Goal: Find specific page/section: Find specific page/section

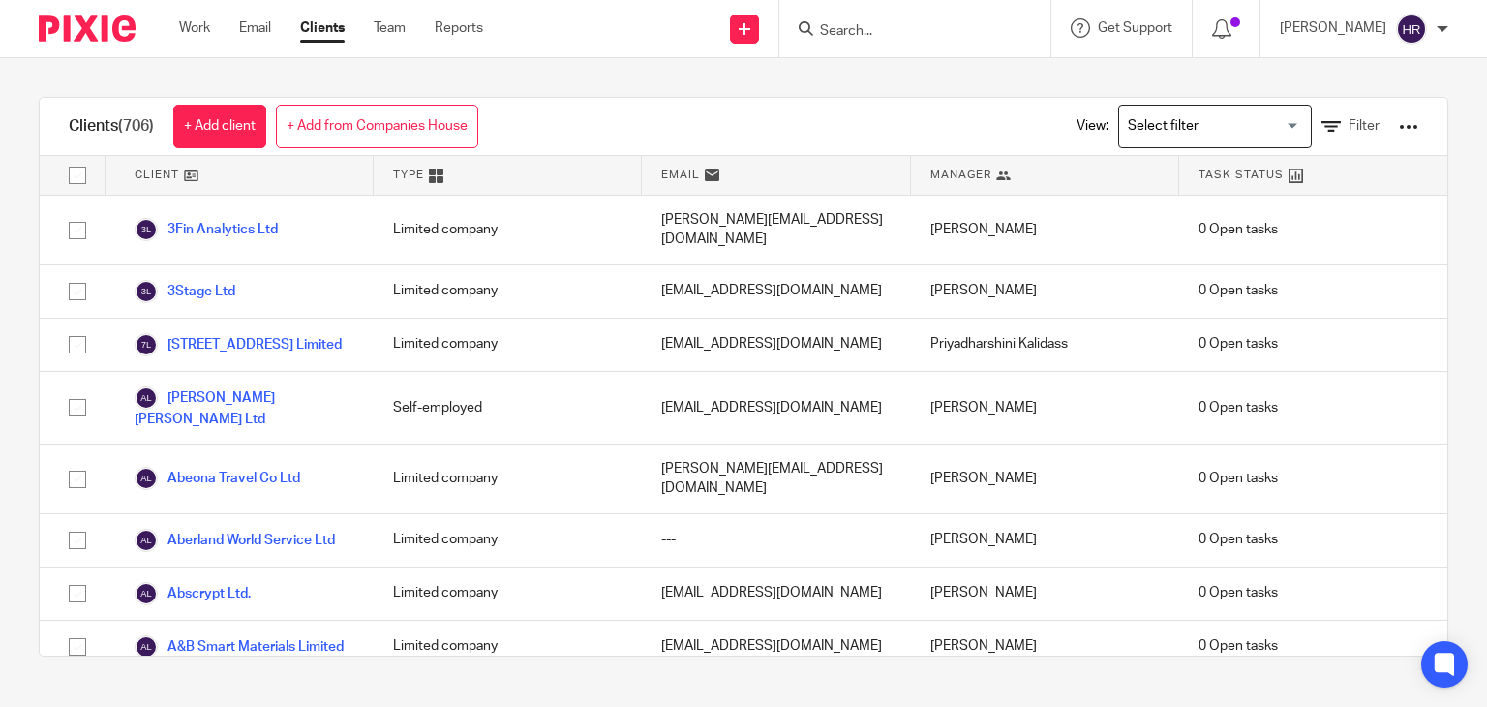
click at [833, 18] on form at bounding box center [921, 28] width 206 height 24
click at [835, 28] on input "Search" at bounding box center [905, 31] width 174 height 17
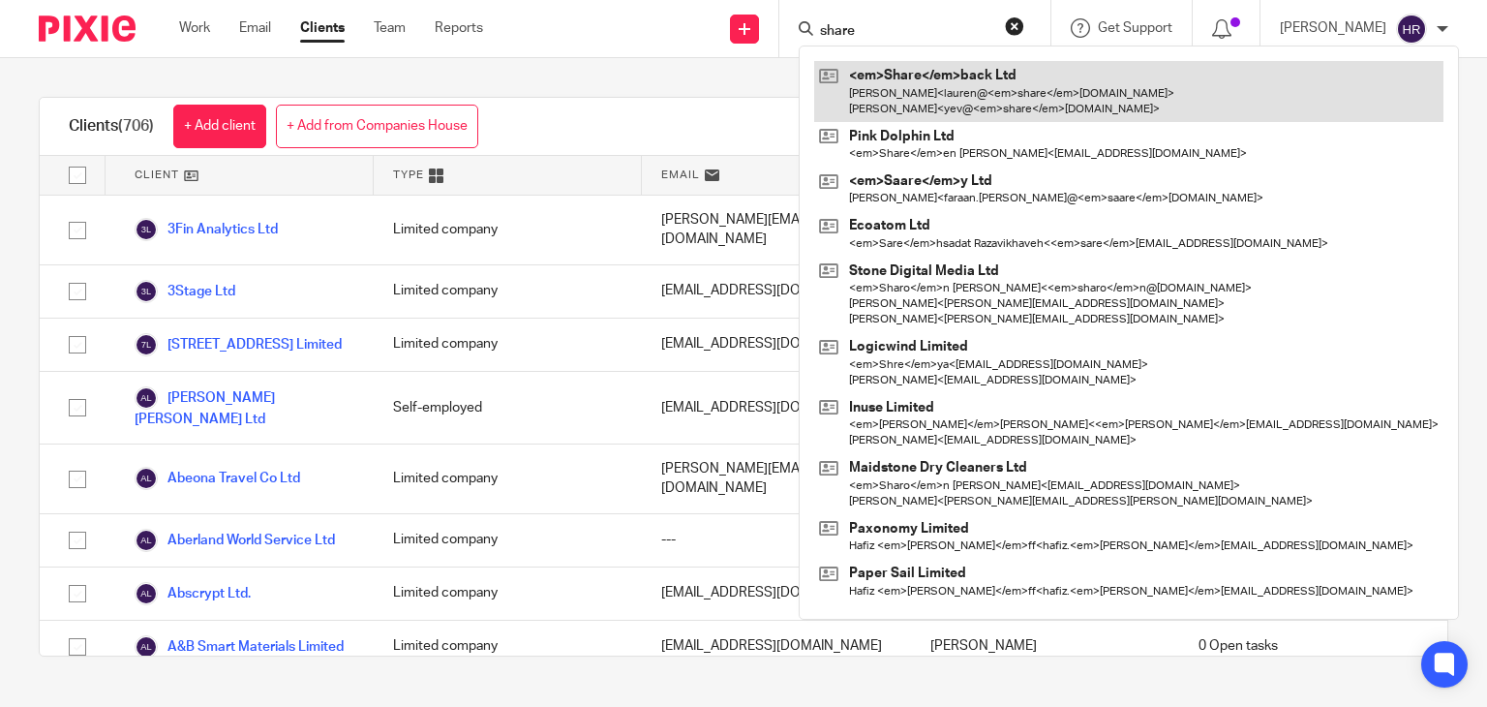
type input "share"
click at [889, 66] on link at bounding box center [1128, 91] width 629 height 60
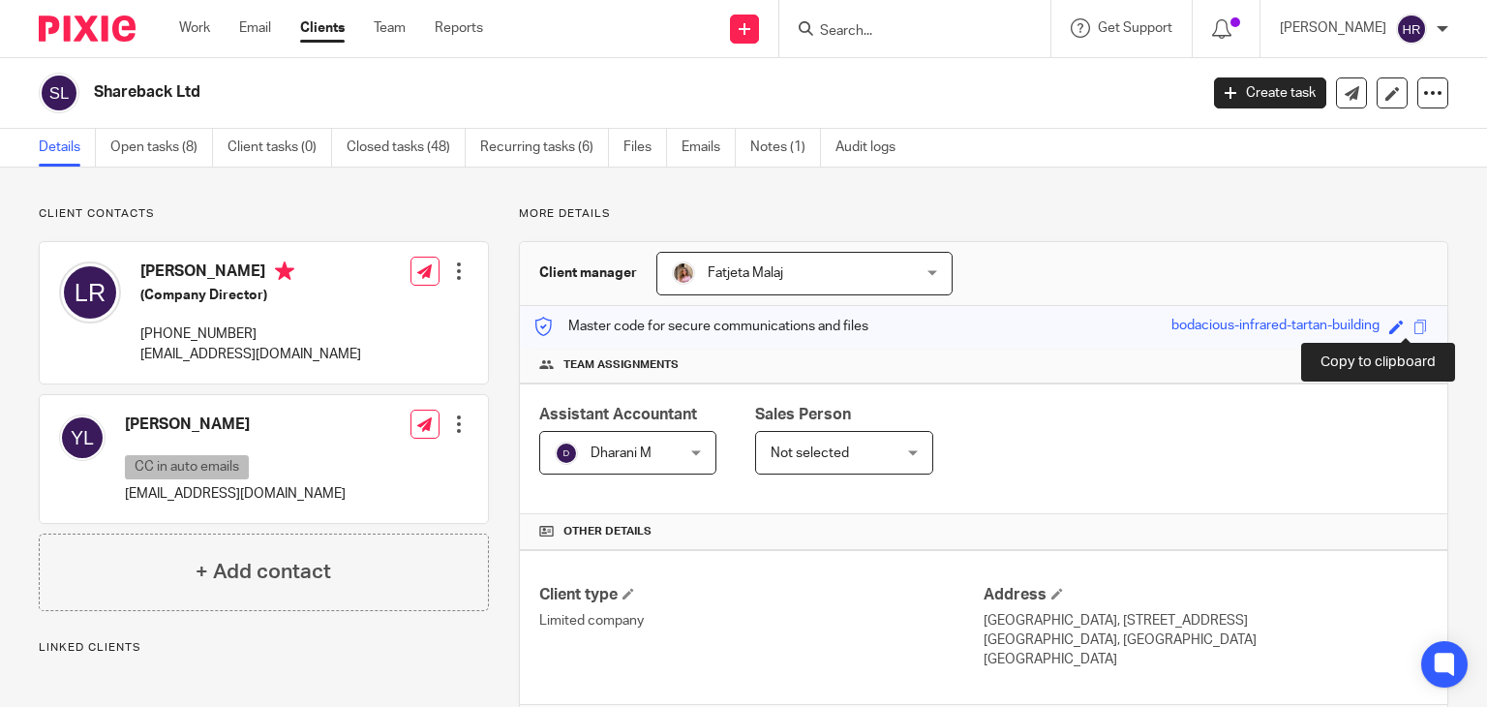
click at [1413, 322] on span at bounding box center [1420, 326] width 15 height 15
click at [867, 32] on input "Search" at bounding box center [905, 31] width 174 height 17
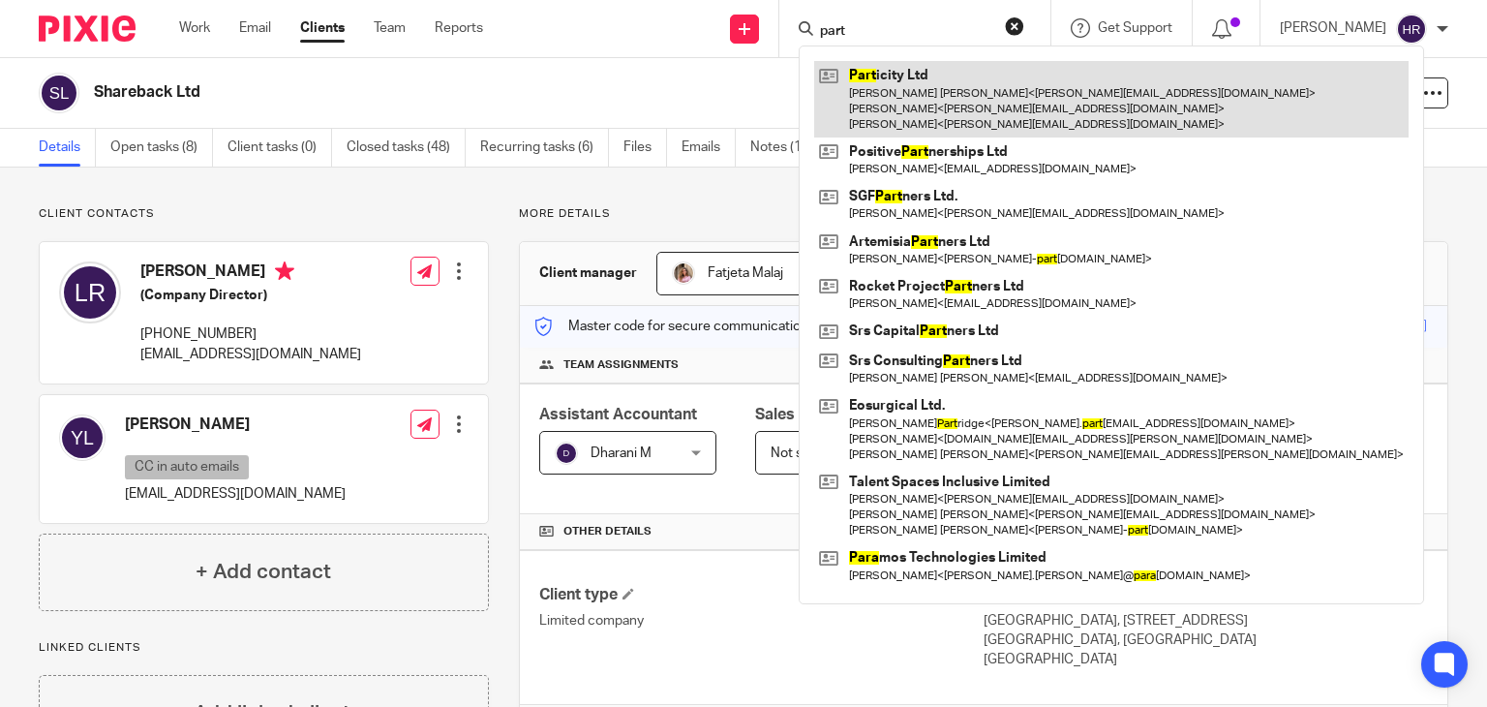
type input "part"
click at [854, 69] on link at bounding box center [1111, 99] width 594 height 76
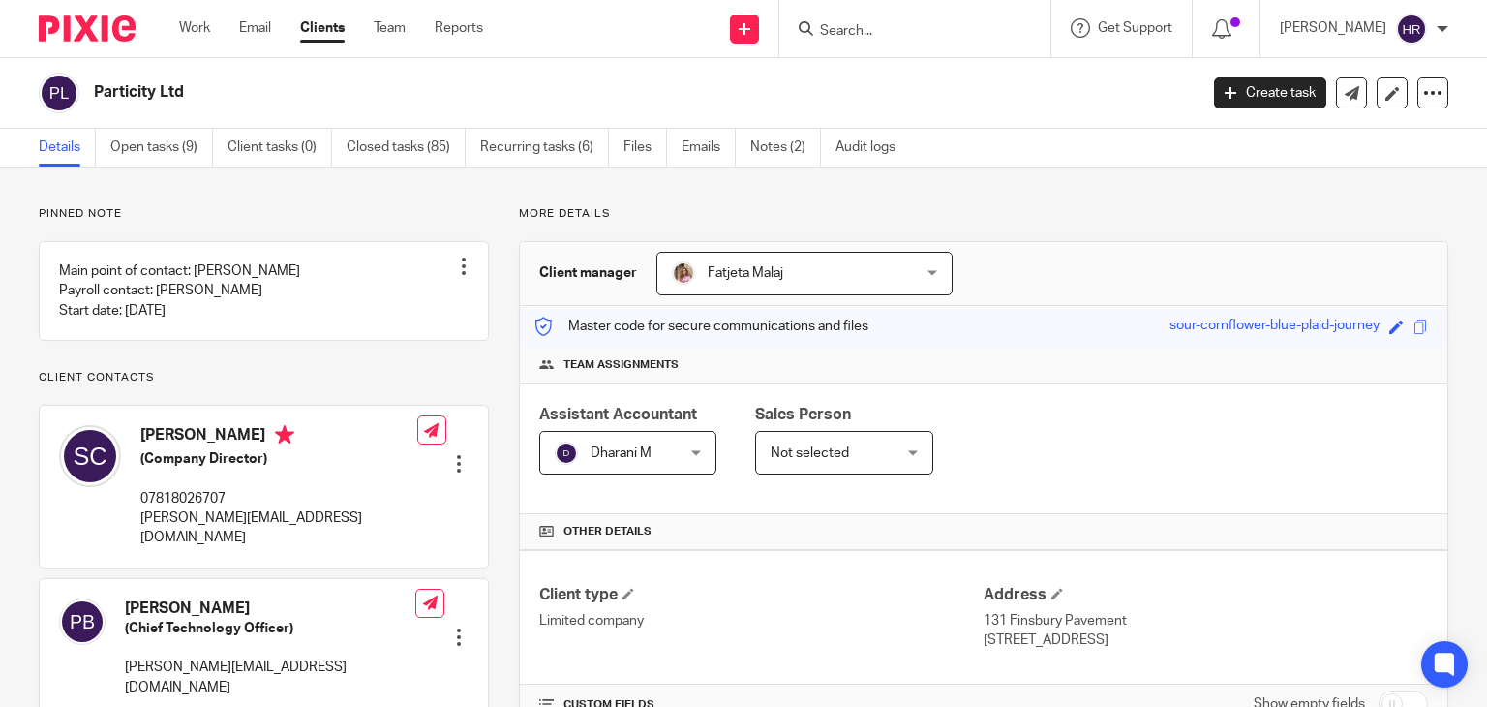
click at [1398, 326] on div "Save sour-cornflower-blue-plaid-journey" at bounding box center [1300, 327] width 263 height 22
click at [1413, 326] on span at bounding box center [1420, 326] width 15 height 15
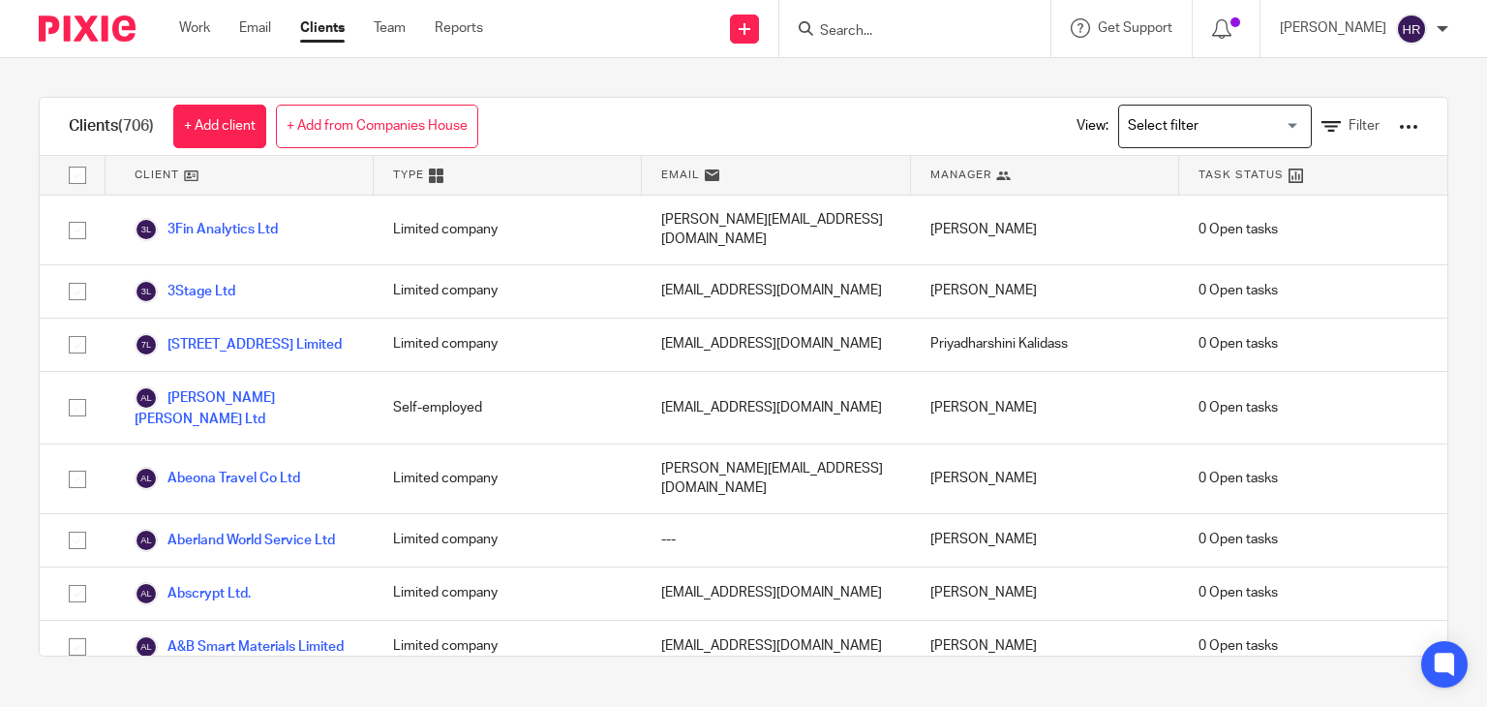
click at [923, 36] on input "Search" at bounding box center [905, 31] width 174 height 17
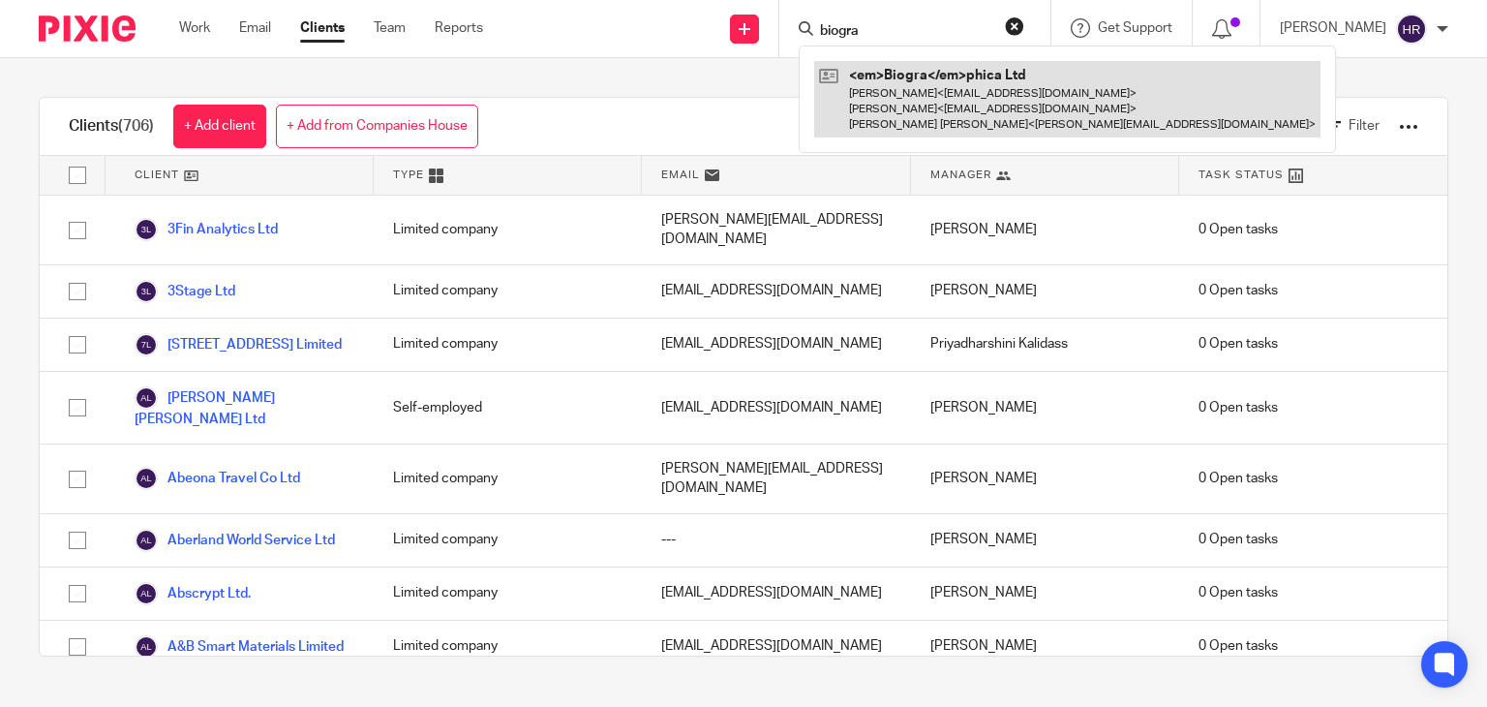
type input "biogra"
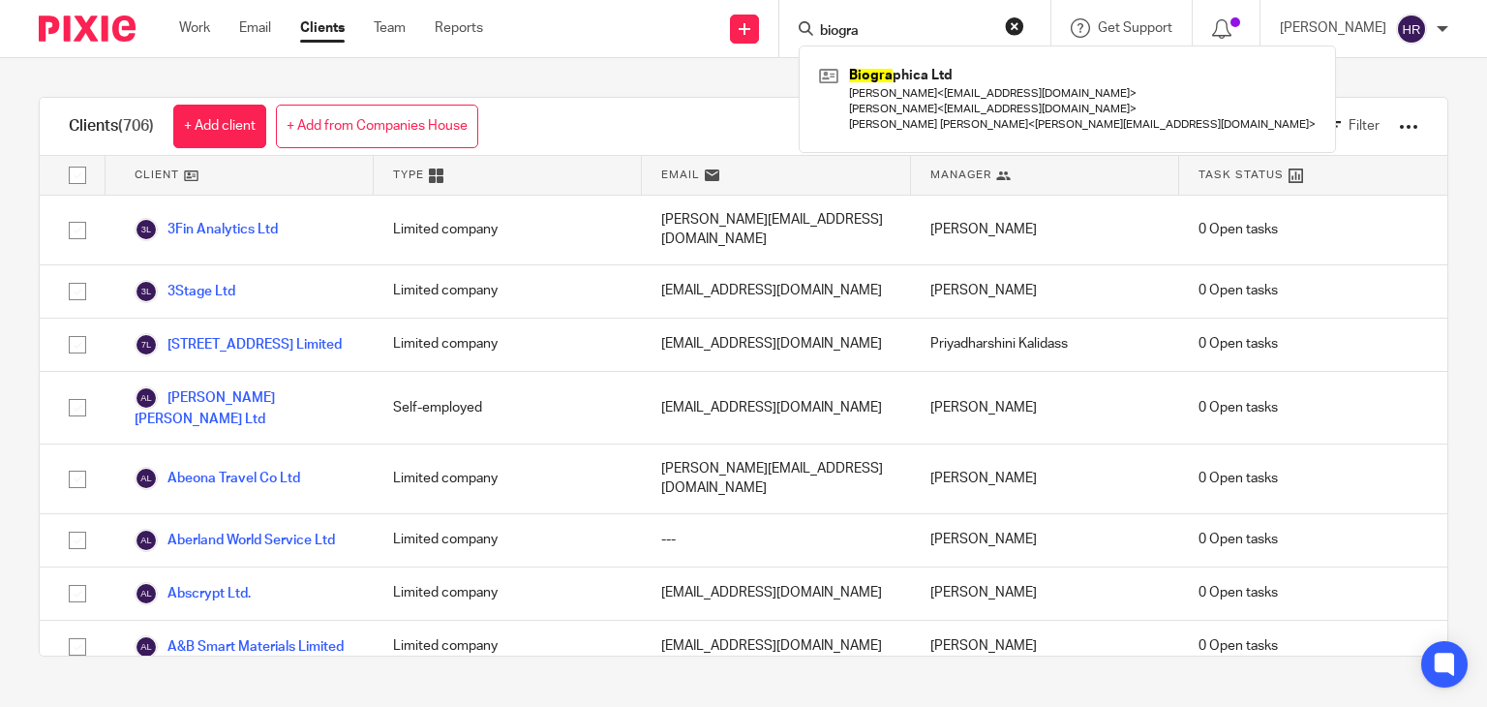
drag, startPoint x: 872, startPoint y: 36, endPoint x: 747, endPoint y: 42, distance: 125.0
click at [747, 42] on div "Send new email Create task Add client biogra Biogra phica Ltd Liz < liz@graphic…" at bounding box center [999, 28] width 975 height 57
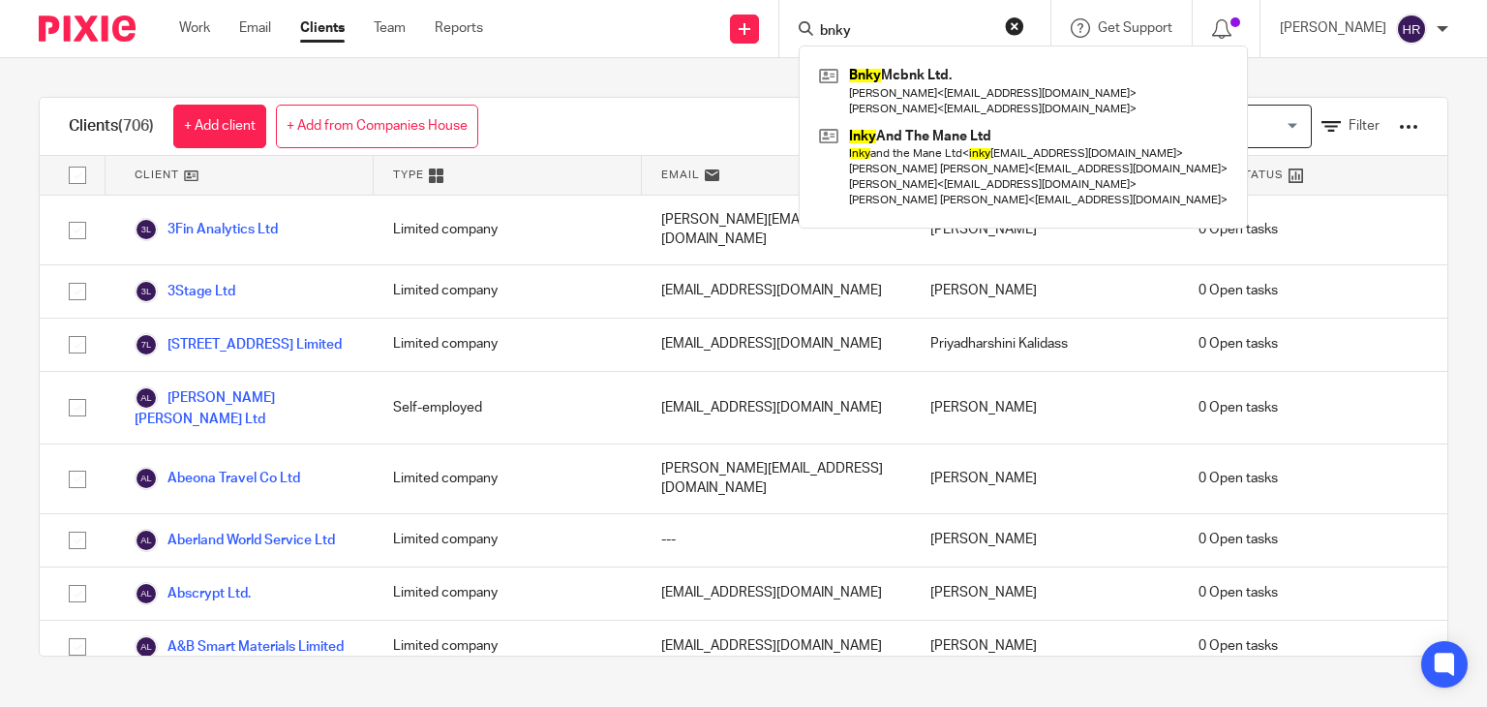
type input "bnky"
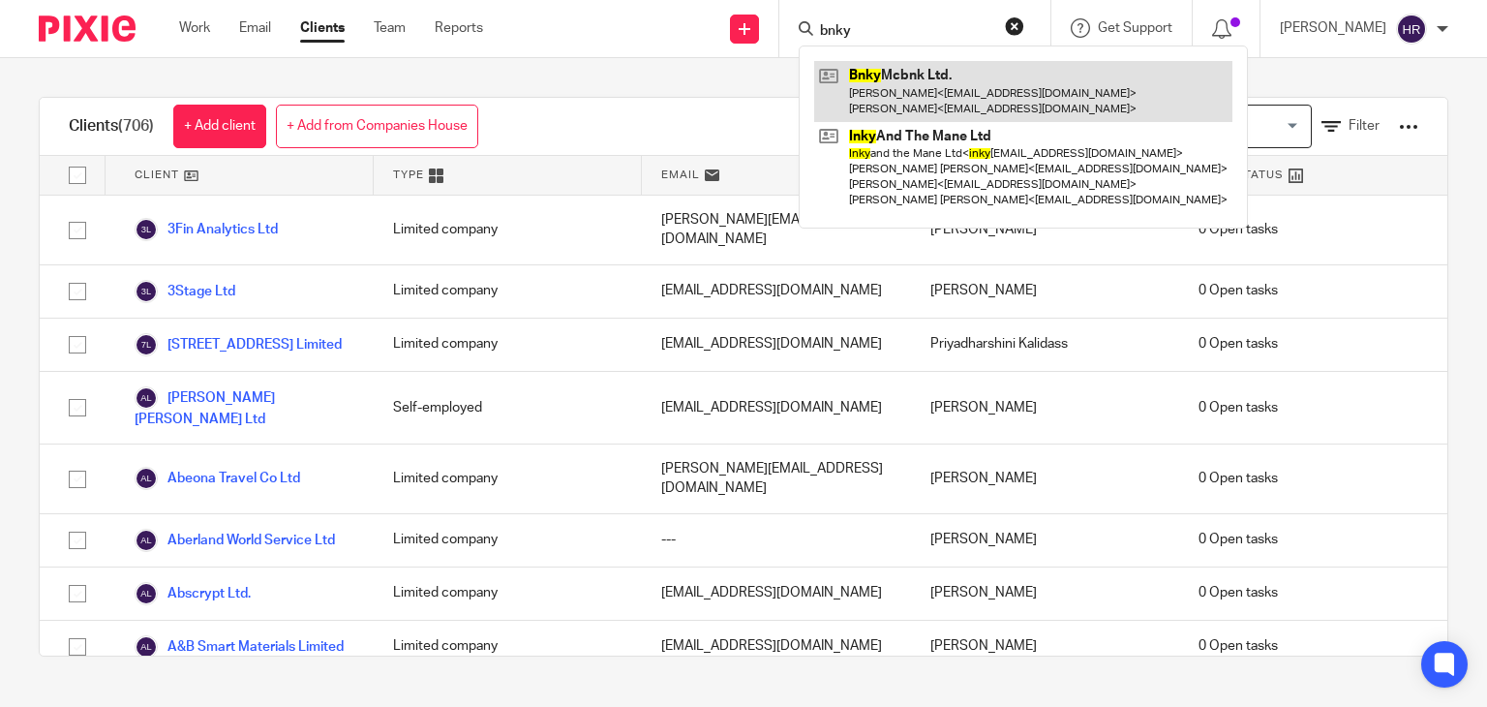
drag, startPoint x: 833, startPoint y: 55, endPoint x: 828, endPoint y: 86, distance: 31.5
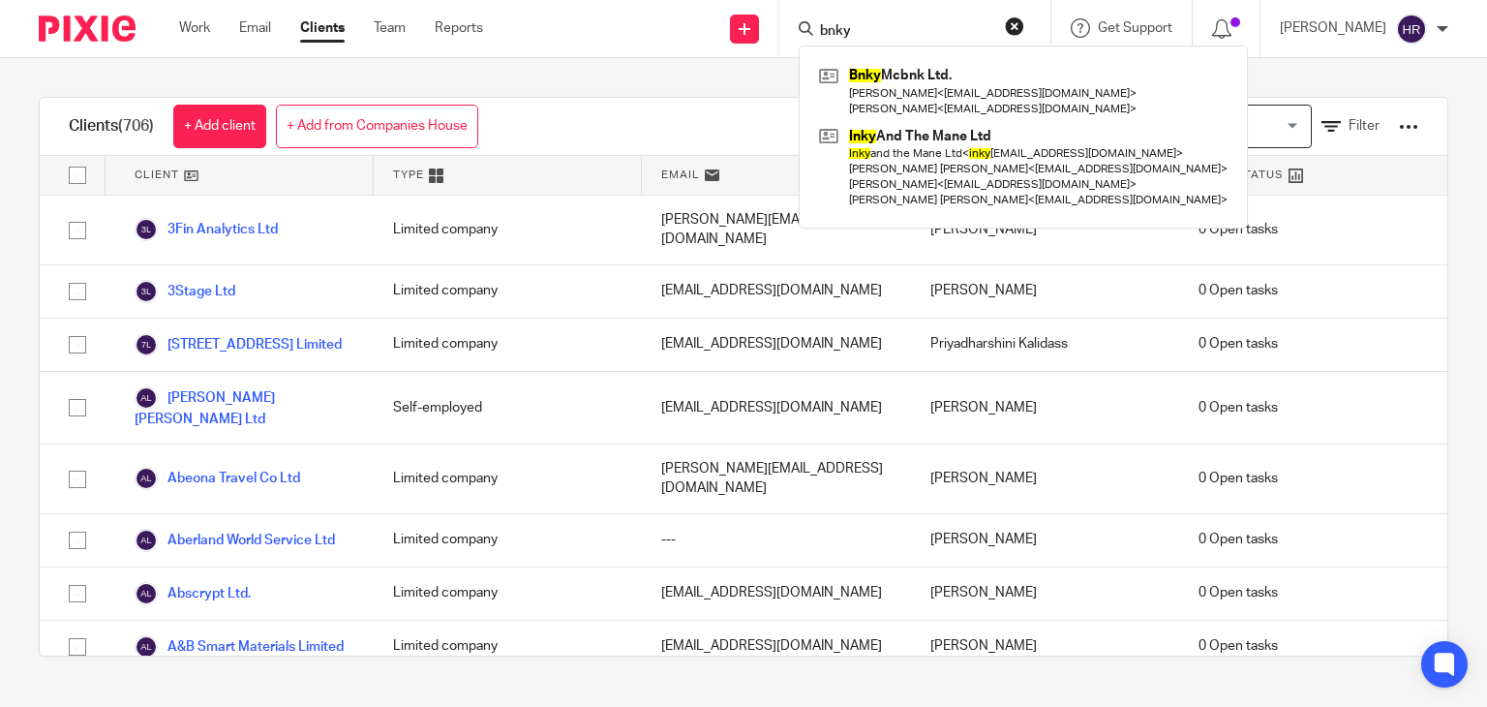
drag, startPoint x: 847, startPoint y: 23, endPoint x: 719, endPoint y: 50, distance: 130.6
click at [719, 50] on div "Send new email Create task Add client bnky Bnky Mcbnk Ltd. Padraig O'shea < pac…" at bounding box center [999, 28] width 975 height 57
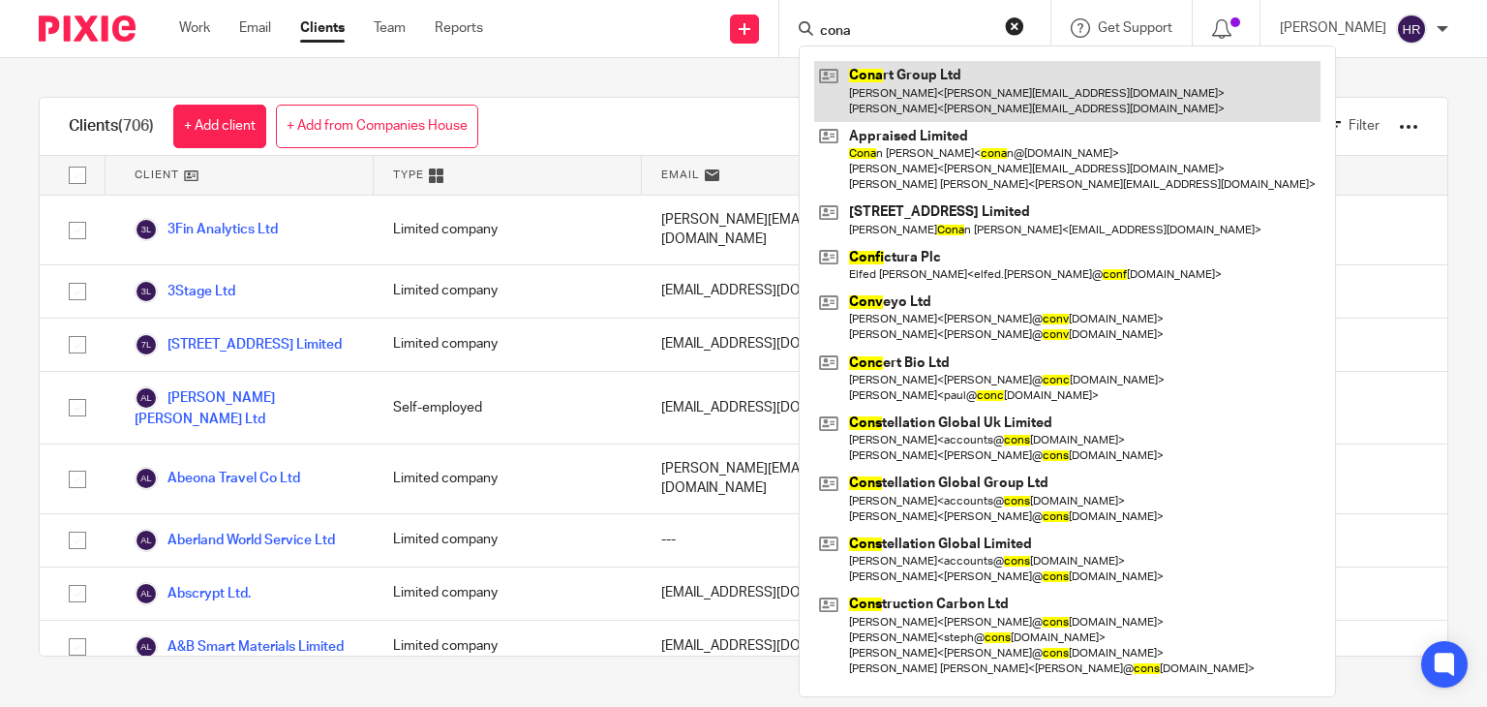
type input "cona"
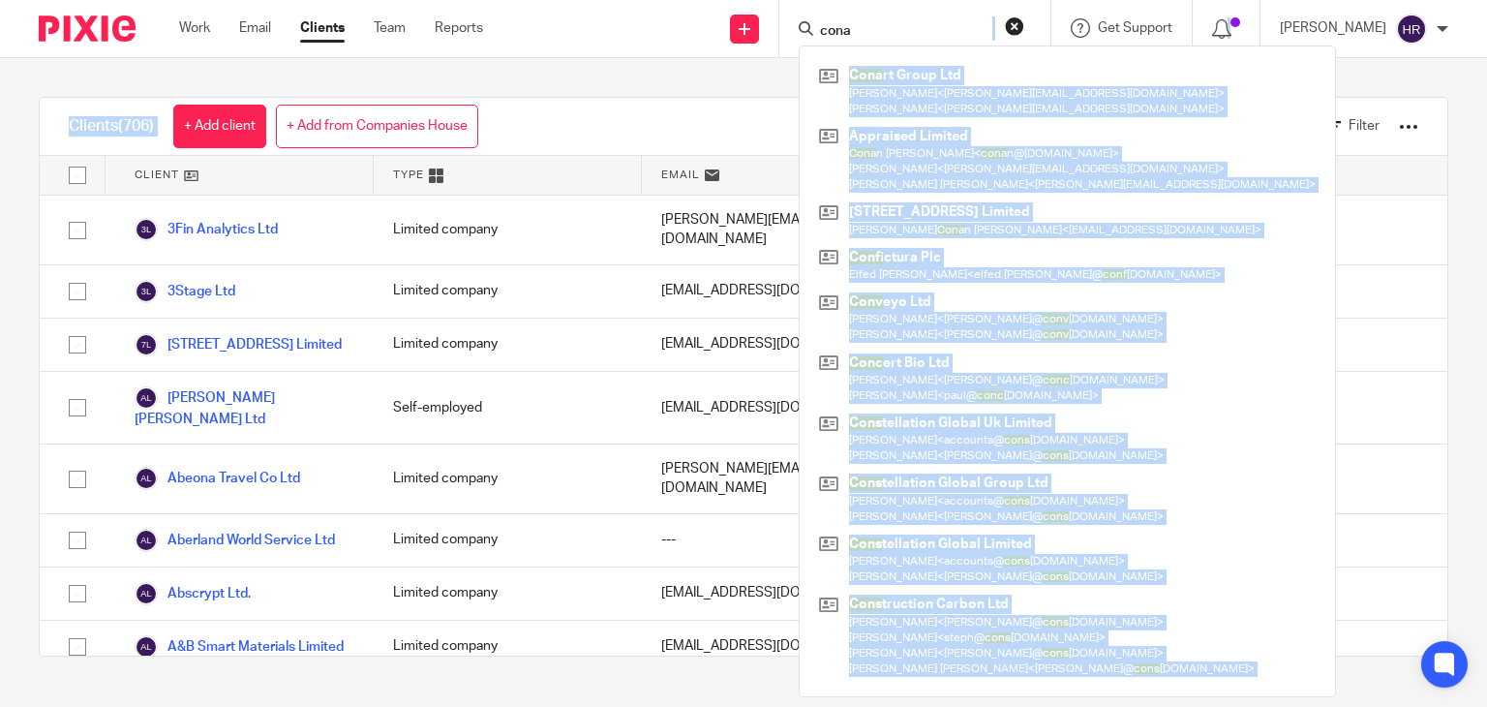
drag, startPoint x: 855, startPoint y: 41, endPoint x: 735, endPoint y: 63, distance: 122.1
click at [735, 63] on body "Work Email Clients Team Reports Work Email Clients Team Reports Settings Send n…" at bounding box center [743, 353] width 1487 height 707
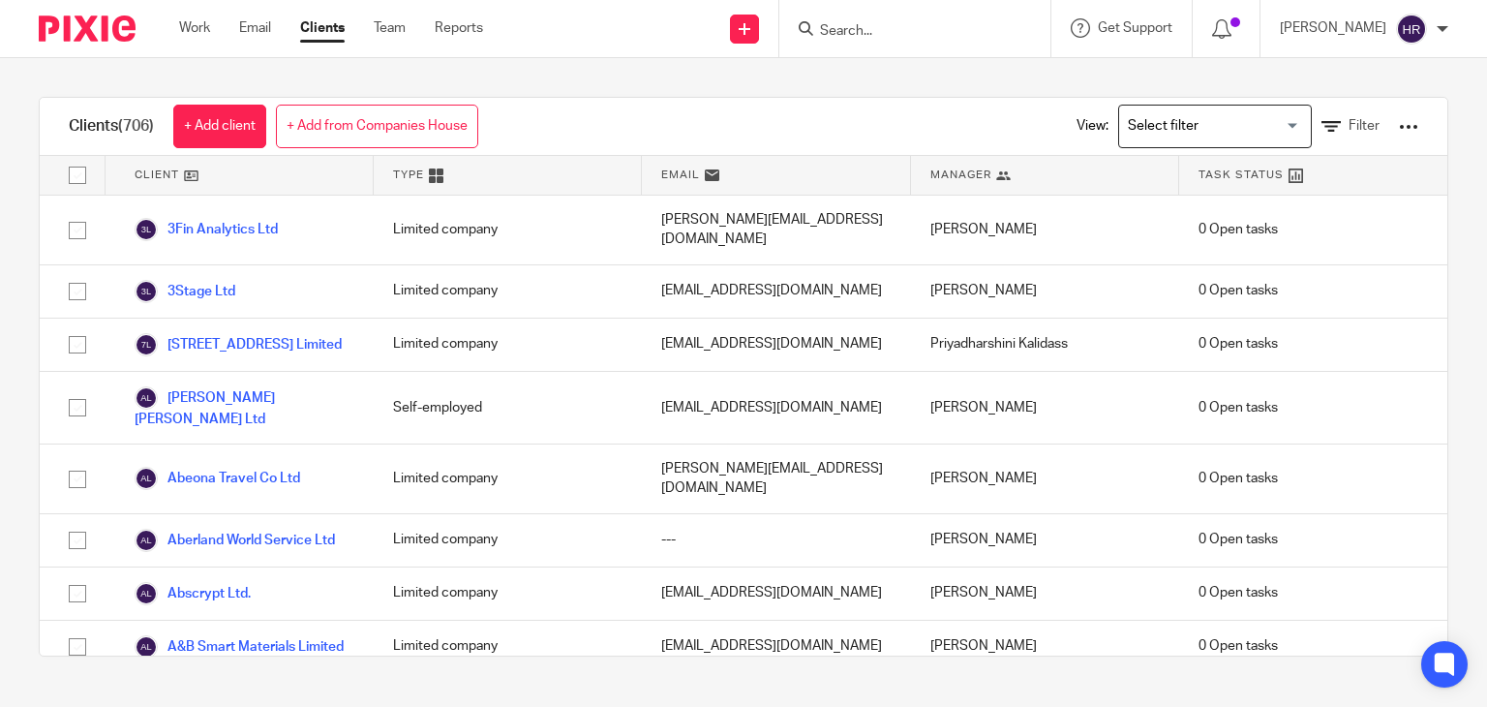
click at [860, 40] on input "Search" at bounding box center [905, 31] width 174 height 17
type input "g"
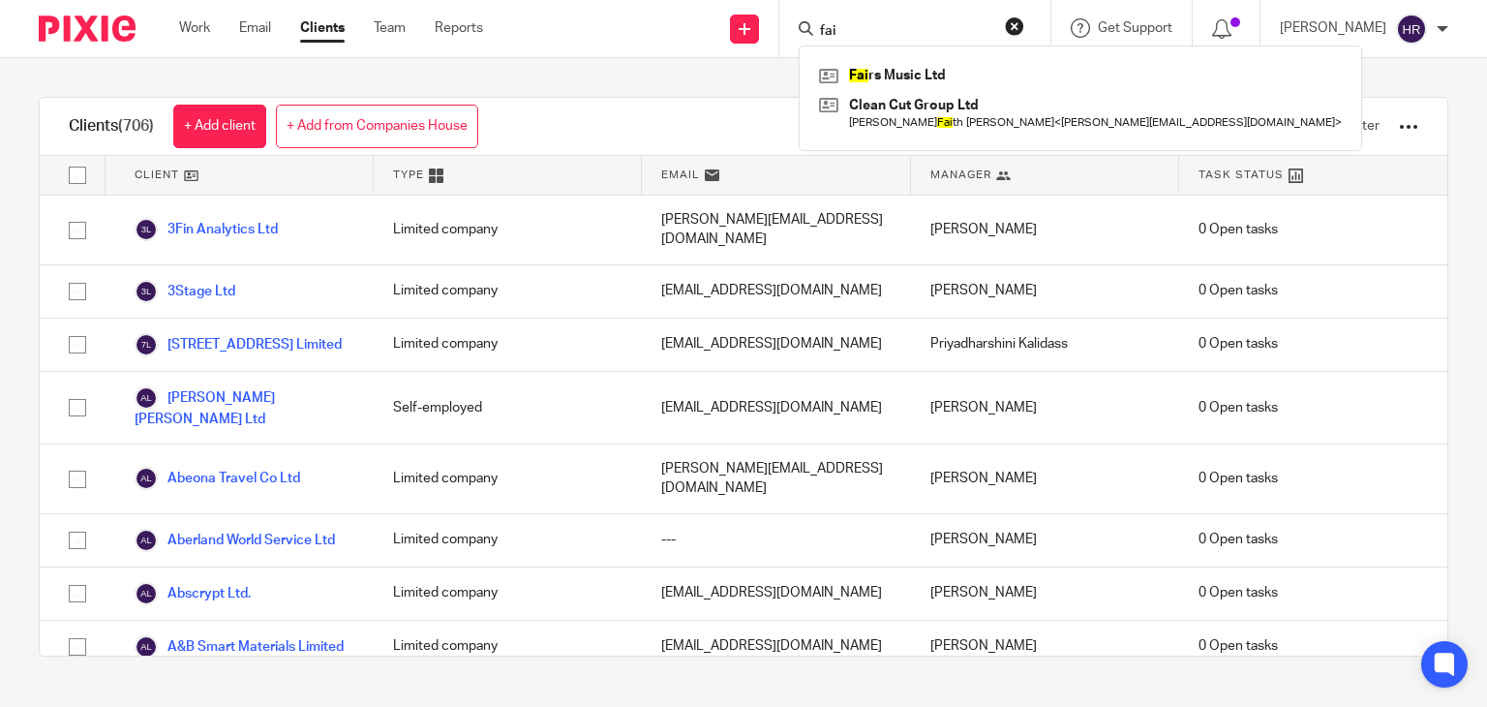
drag, startPoint x: 845, startPoint y: 26, endPoint x: 776, endPoint y: 48, distance: 72.2
click at [779, 48] on div "fai Fai rs Music Ltd Clean Cut Group Ltd Nicola Fai th Moskoff < nix@cleancuttv…" at bounding box center [914, 28] width 271 height 57
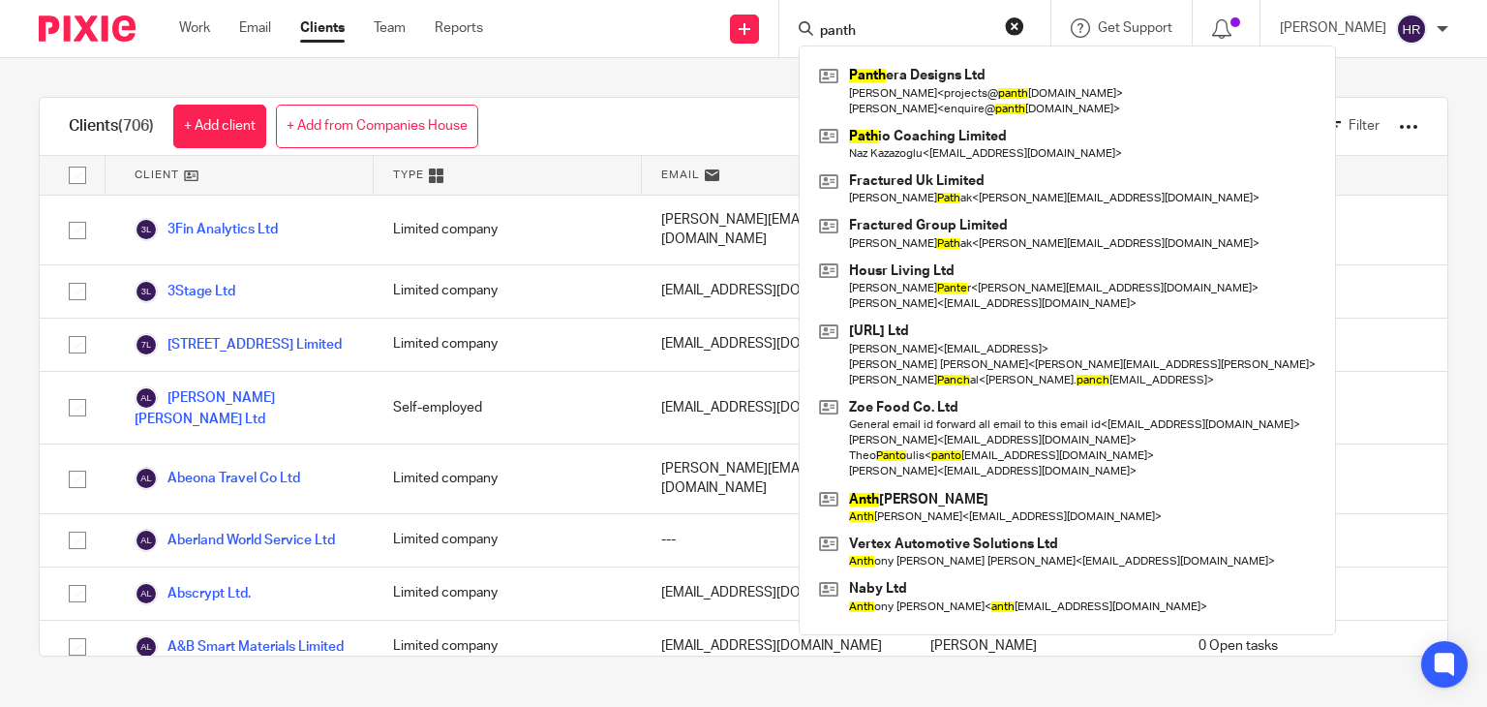
drag, startPoint x: 864, startPoint y: 31, endPoint x: 783, endPoint y: 51, distance: 83.8
click at [799, 41] on div "panth Panth era Designs Ltd James < projects@ panth eradesigns.com > Anisa Pate…" at bounding box center [912, 28] width 226 height 24
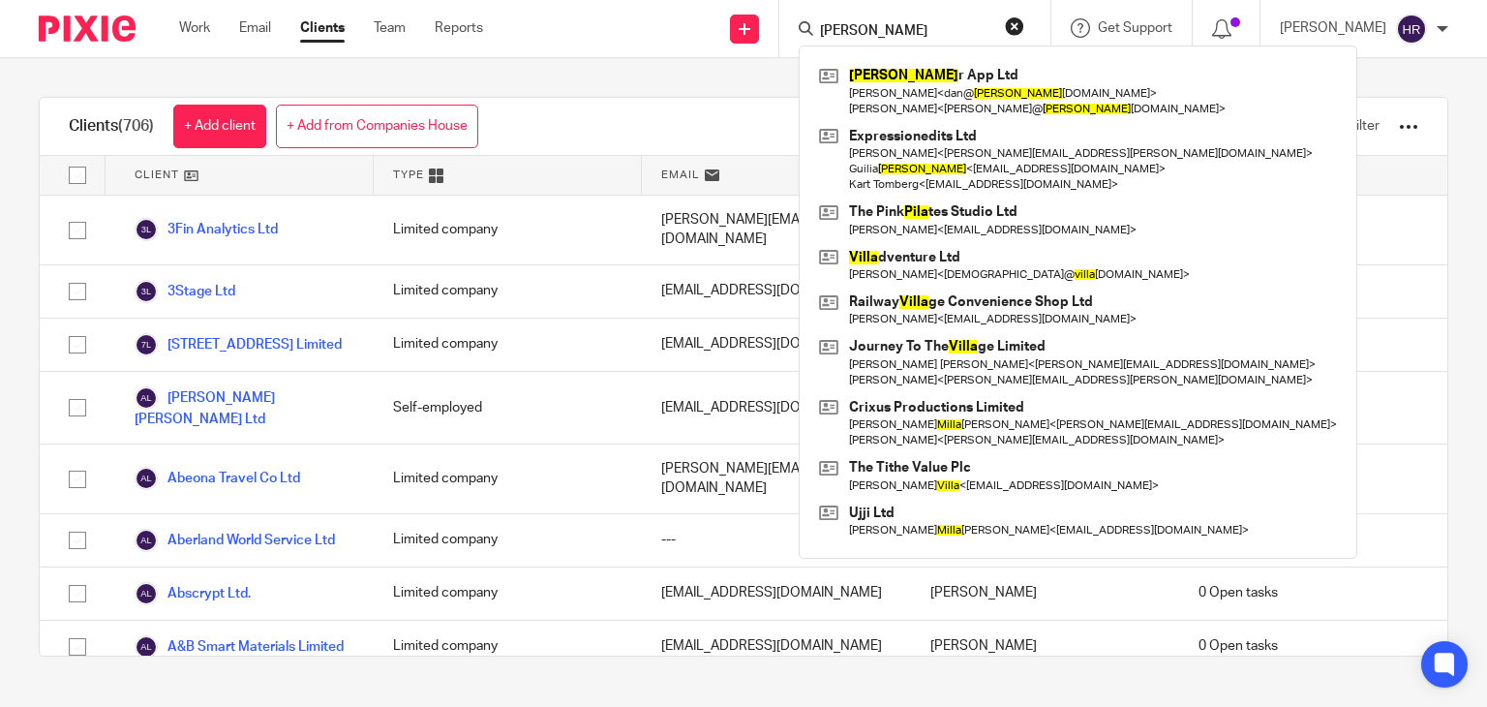
drag, startPoint x: 881, startPoint y: 25, endPoint x: 769, endPoint y: 47, distance: 114.5
click at [779, 47] on div "pilla Pilla r App Ltd Daniel Wakerley < dan@ pilla r-app.com > Malcolm Fallen <…" at bounding box center [914, 28] width 271 height 57
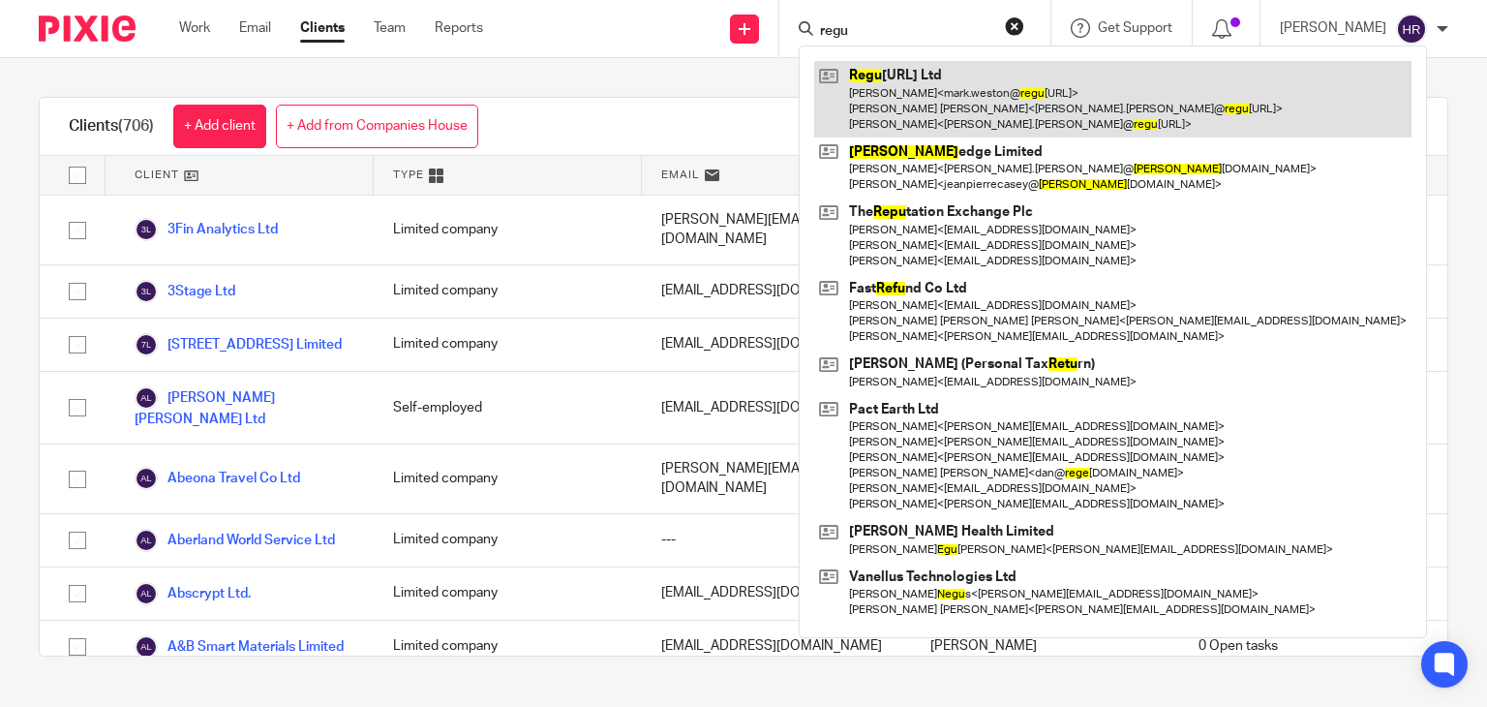
type input "regu"
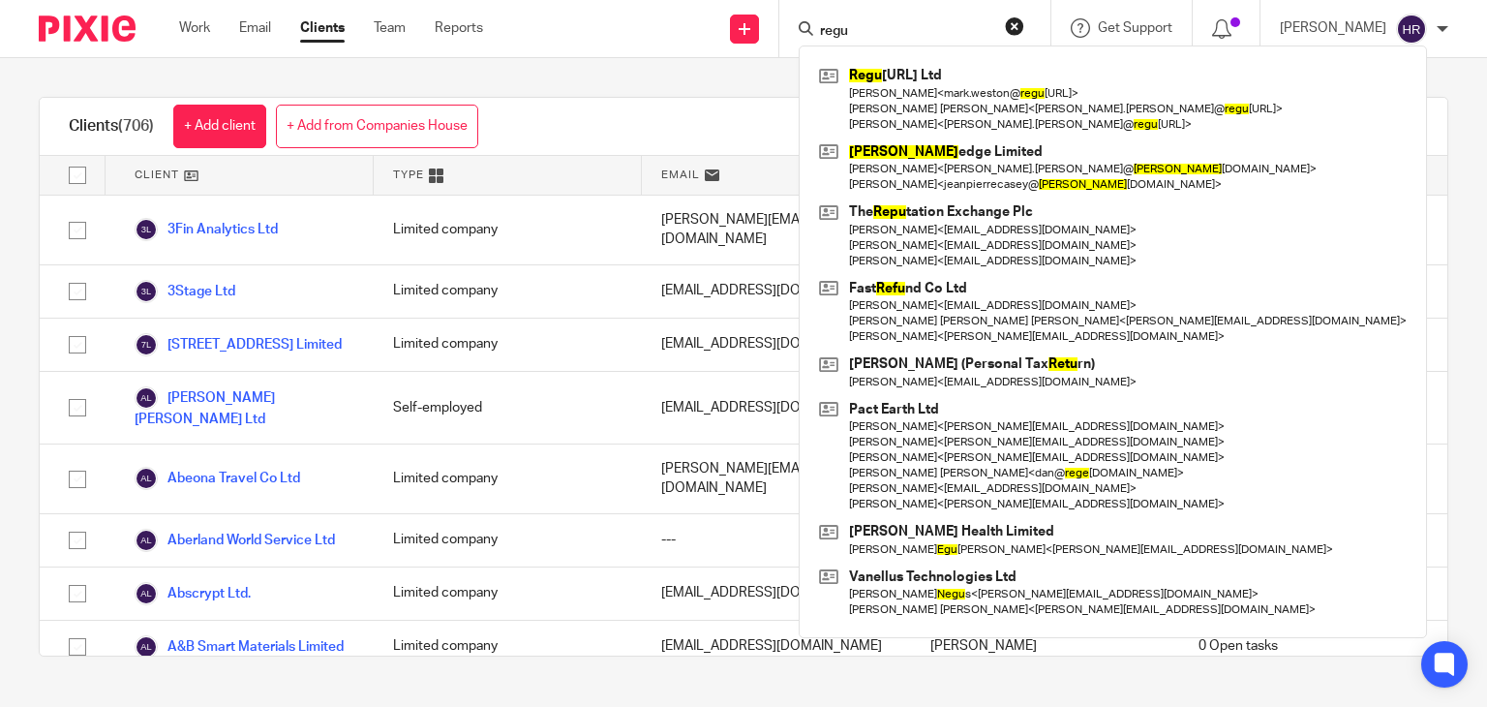
drag, startPoint x: 864, startPoint y: 32, endPoint x: 715, endPoint y: 44, distance: 149.5
click at [716, 44] on div "Send new email Create task Add client regu Regu lativ.AI Ltd Mark Weston < mark…" at bounding box center [999, 28] width 975 height 57
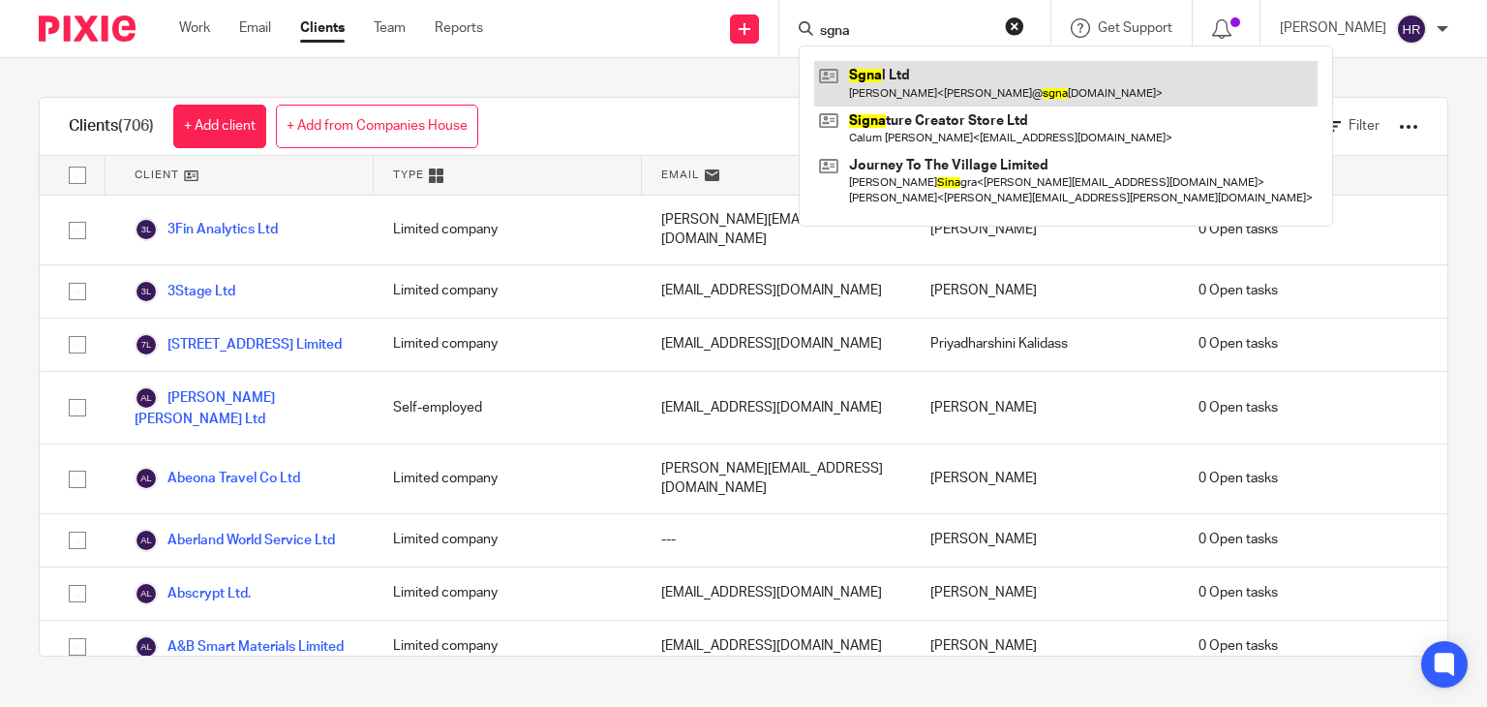
type input "sgna"
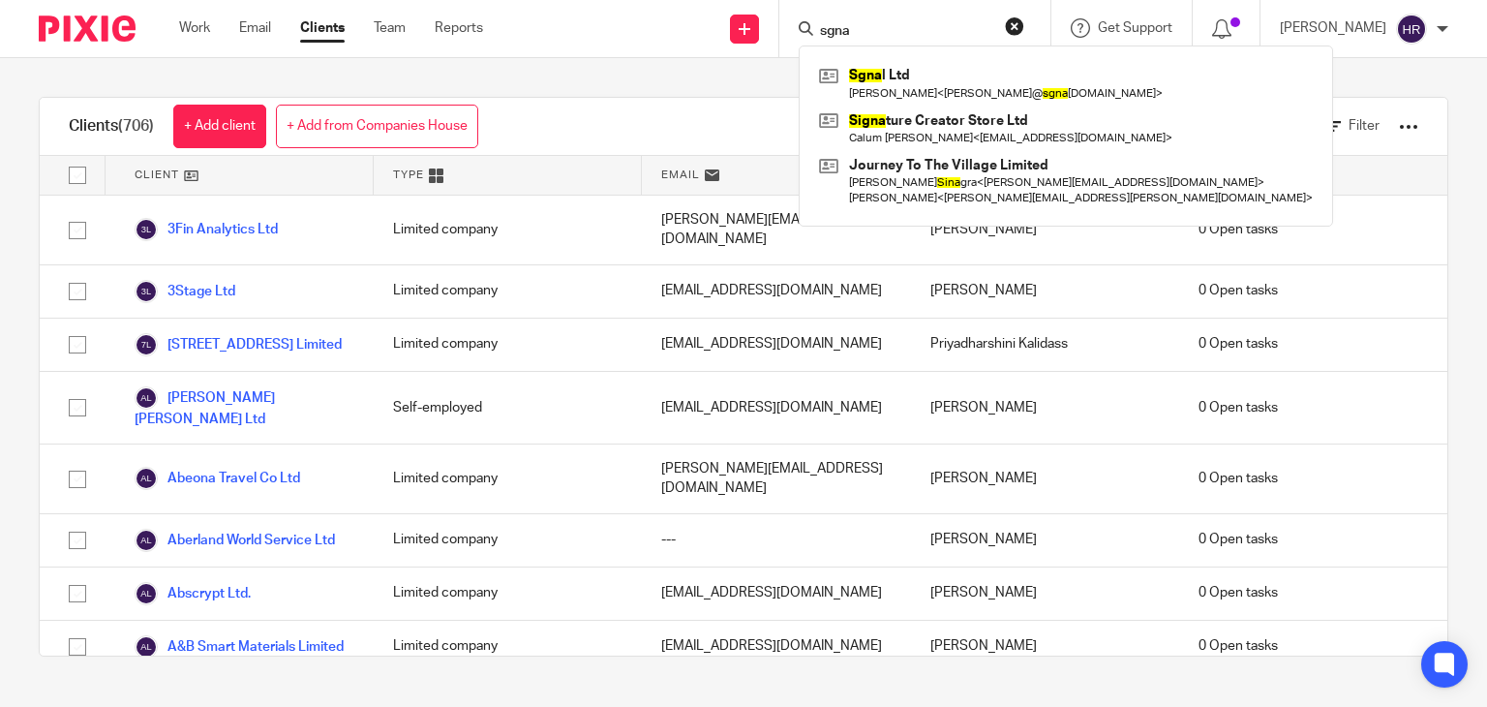
drag, startPoint x: 856, startPoint y: 29, endPoint x: 763, endPoint y: 47, distance: 94.7
click at [763, 47] on div "Send new email Create task Add client sgna Sgna l Ltd Michael Edward Harris < m…" at bounding box center [999, 28] width 975 height 57
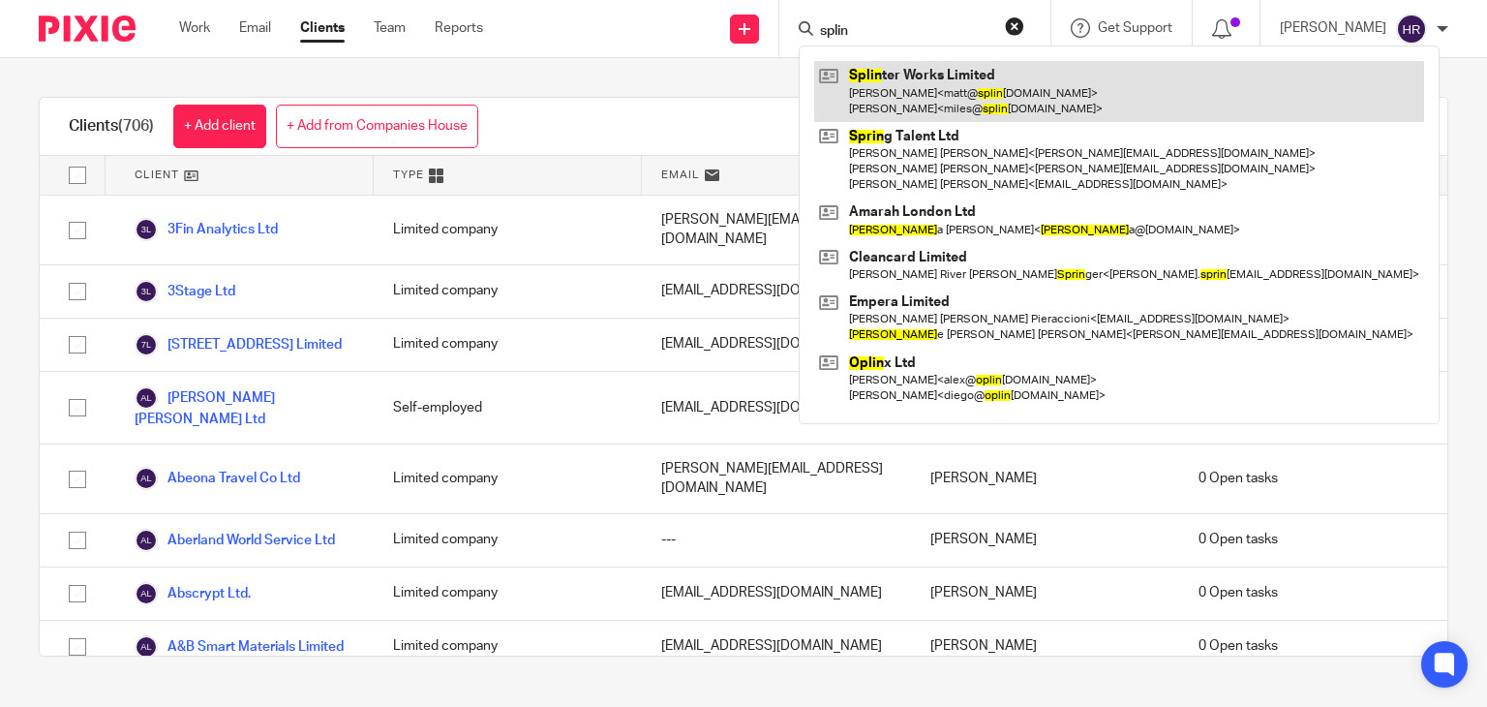
type input "splin"
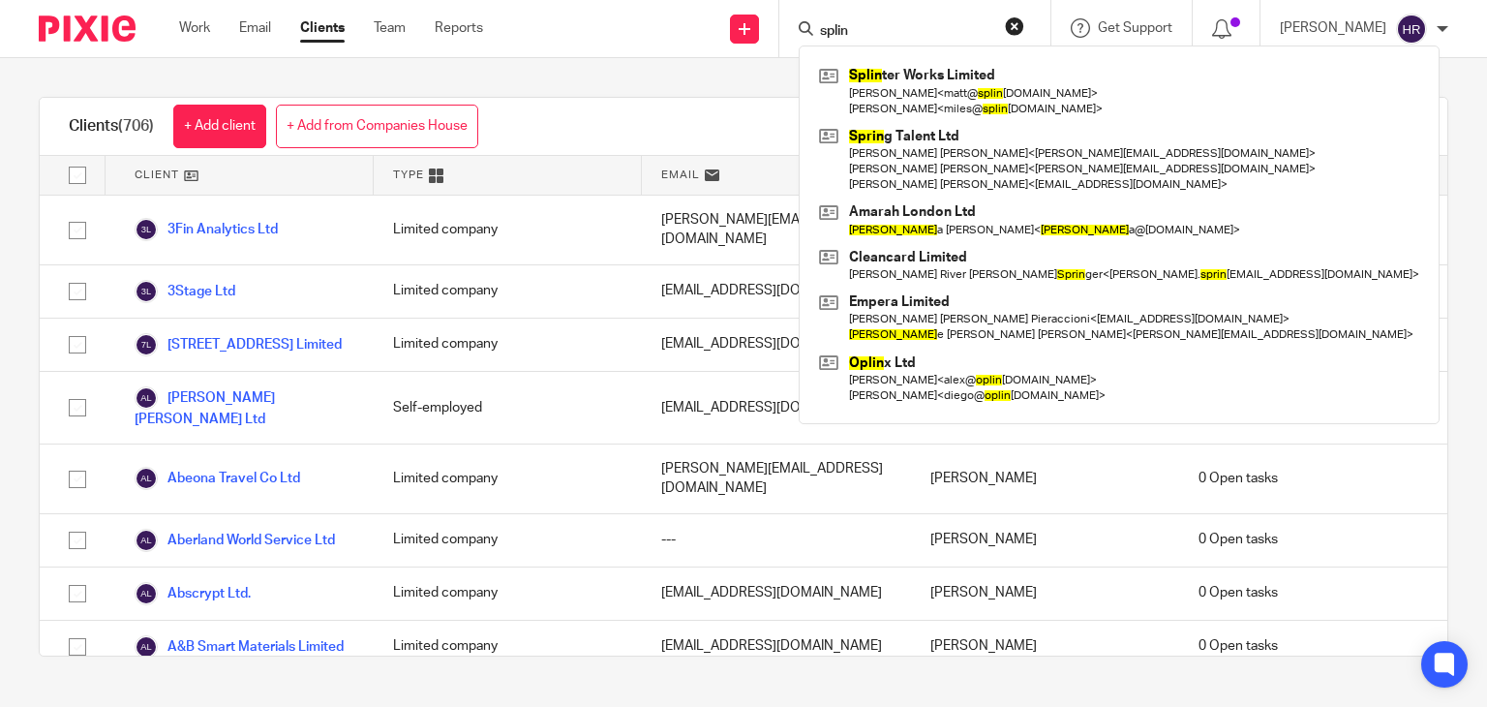
drag, startPoint x: 835, startPoint y: 32, endPoint x: 761, endPoint y: 32, distance: 74.5
click at [761, 32] on div "Send new email Create task Add client splin Splin ter Works Limited Matthew Jam…" at bounding box center [999, 28] width 975 height 57
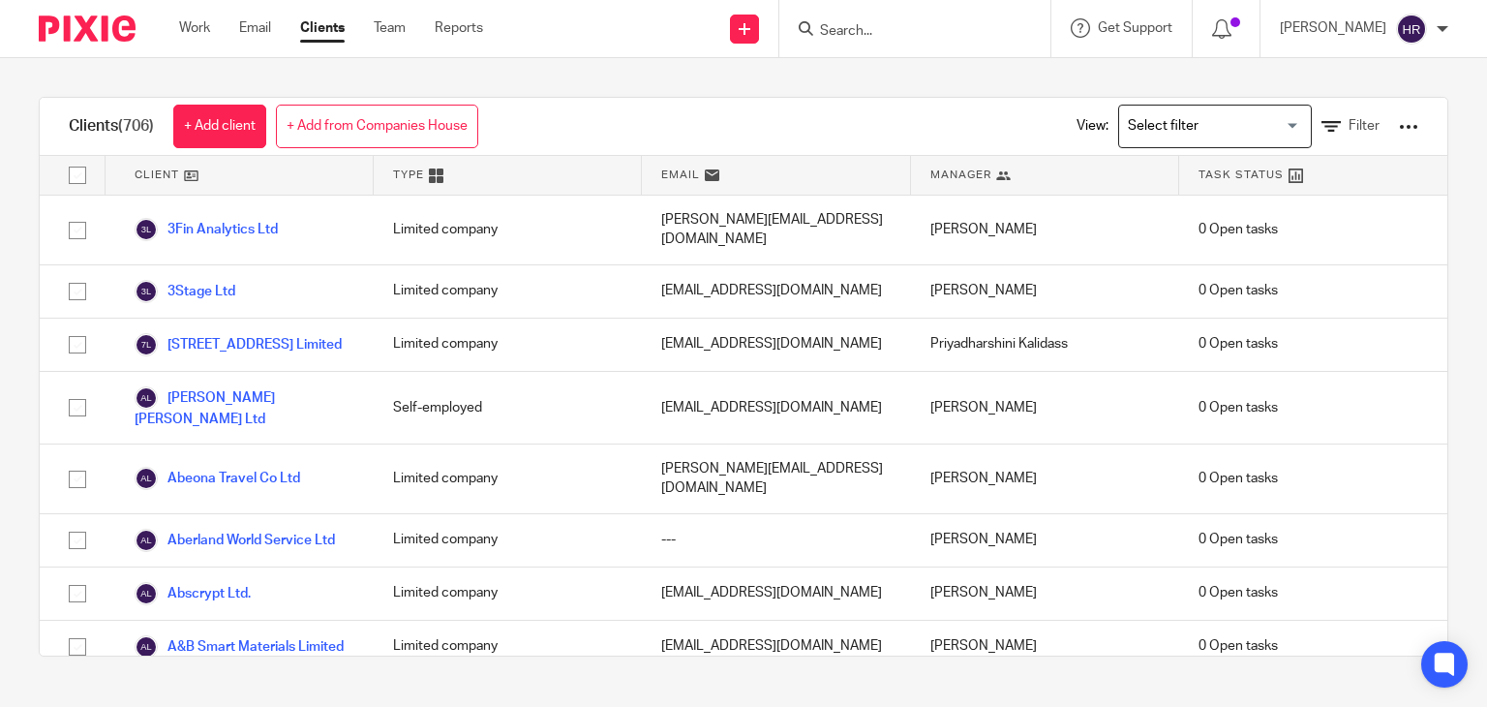
click at [900, 10] on div at bounding box center [914, 28] width 271 height 57
click at [884, 21] on form at bounding box center [921, 28] width 206 height 24
click at [867, 25] on input "Search" at bounding box center [905, 31] width 174 height 17
click at [867, 20] on form at bounding box center [921, 28] width 206 height 24
click at [818, 25] on input "Search" at bounding box center [905, 31] width 174 height 17
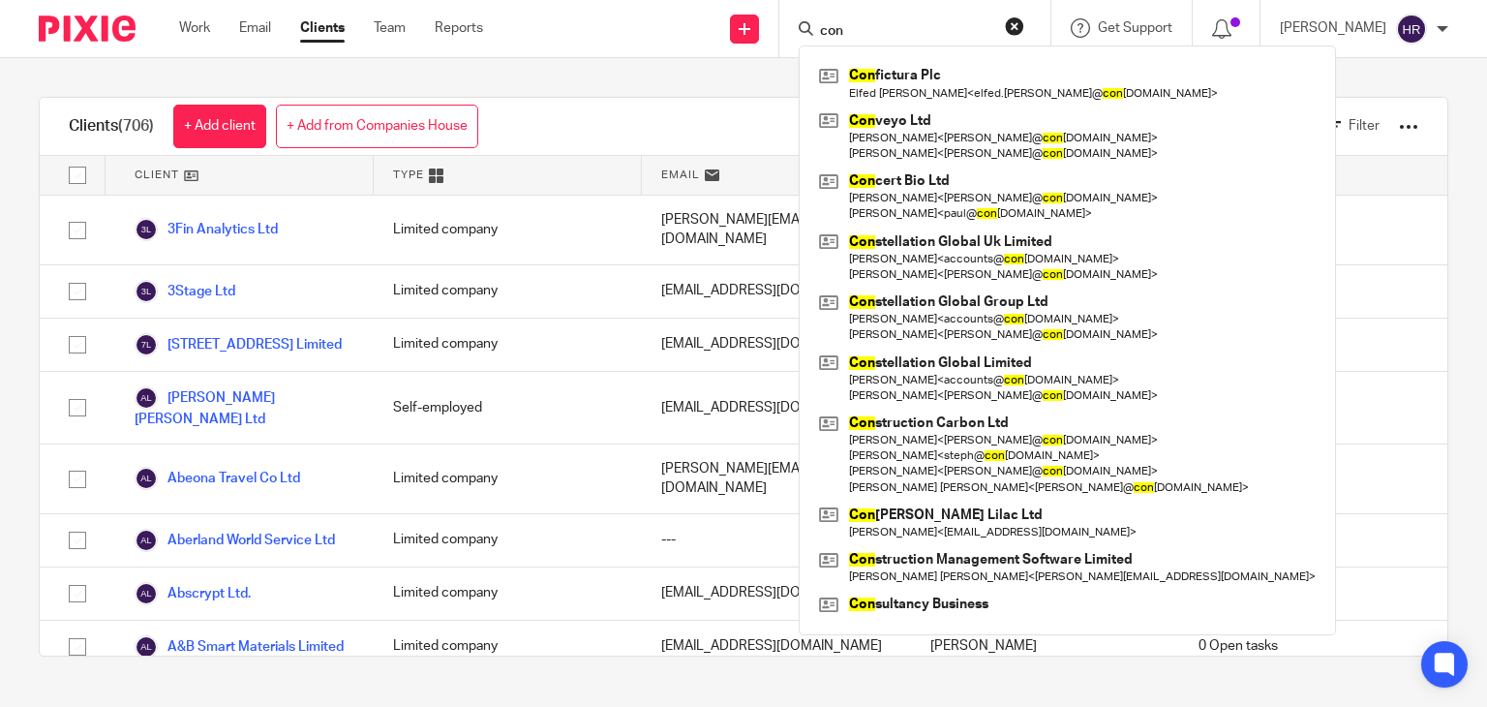
click at [825, 35] on input "con" at bounding box center [905, 31] width 174 height 17
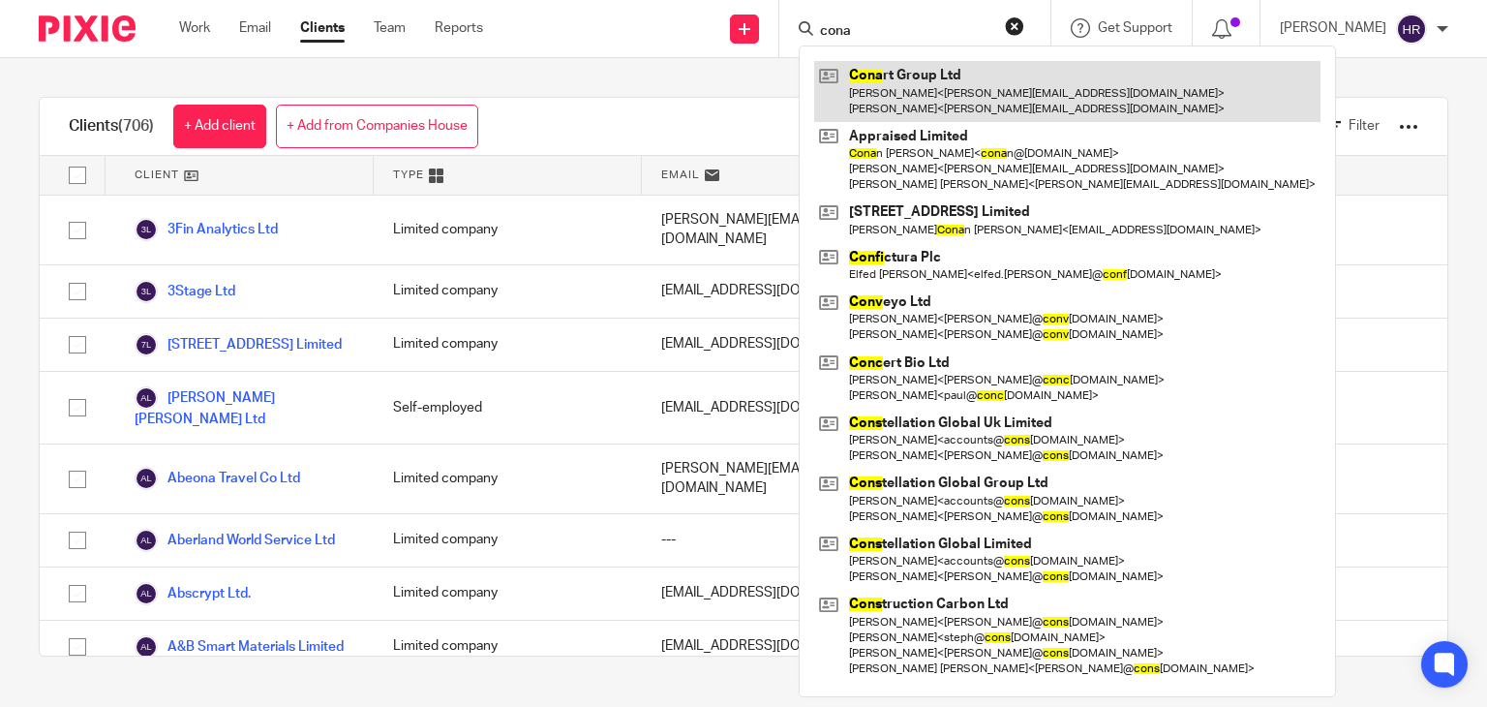
type input "cona"
drag, startPoint x: 861, startPoint y: 76, endPoint x: 862, endPoint y: 86, distance: 9.7
click at [862, 86] on link at bounding box center [1067, 91] width 506 height 60
